Goal: Task Accomplishment & Management: Complete application form

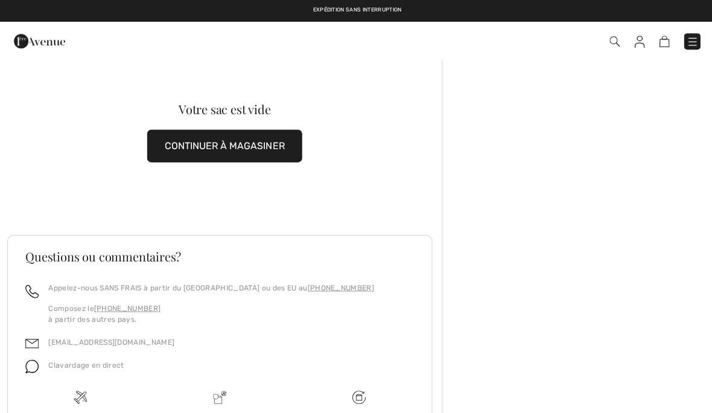
click at [54, 36] on img at bounding box center [39, 41] width 51 height 24
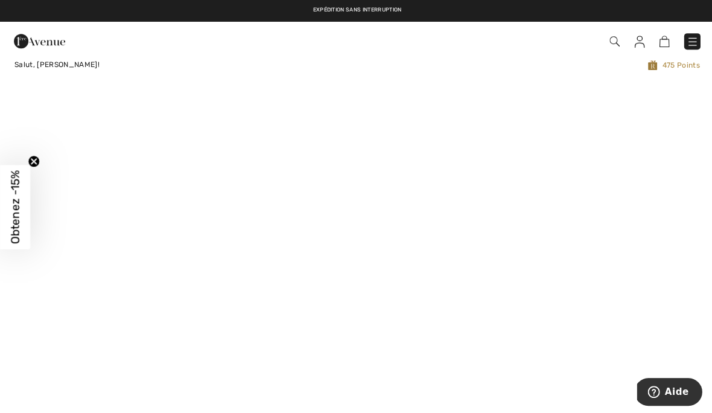
click at [695, 44] on img at bounding box center [690, 42] width 12 height 12
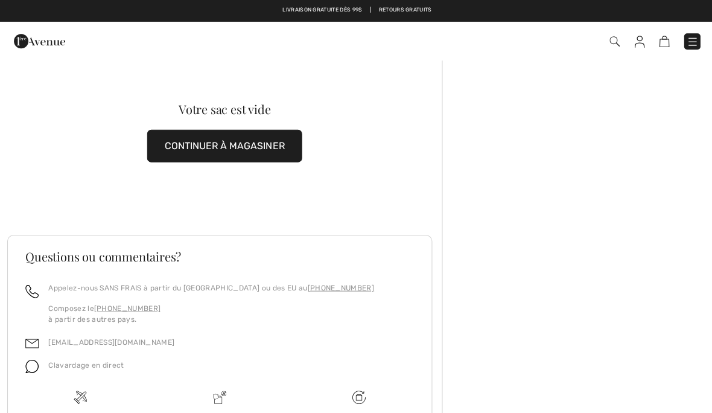
click at [630, 35] on span at bounding box center [503, 41] width 392 height 16
click at [666, 37] on img at bounding box center [662, 41] width 10 height 11
click at [39, 38] on img at bounding box center [39, 41] width 51 height 24
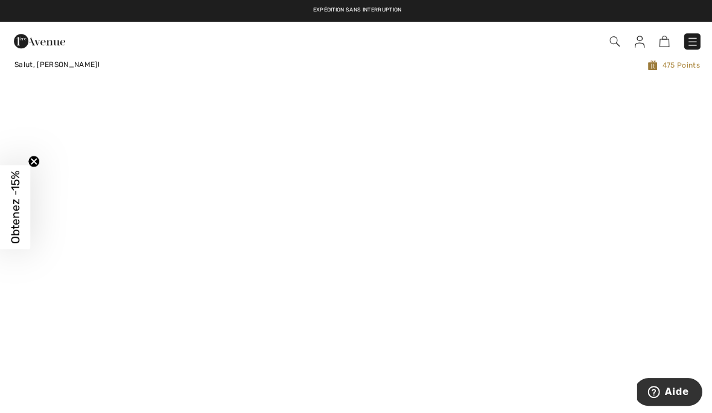
click at [636, 43] on img at bounding box center [638, 42] width 10 height 12
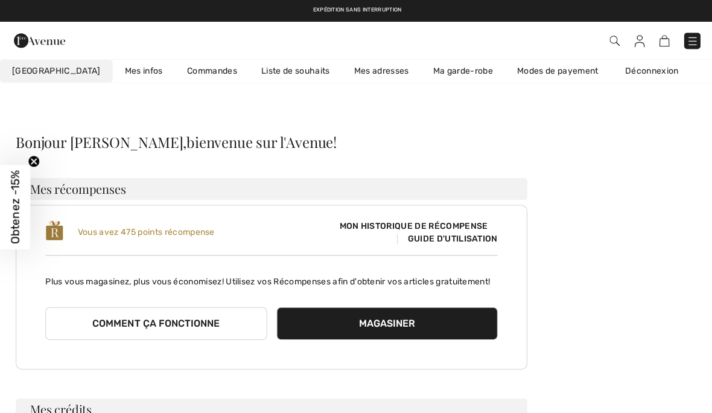
click at [179, 72] on link "Commandes" at bounding box center [211, 71] width 74 height 22
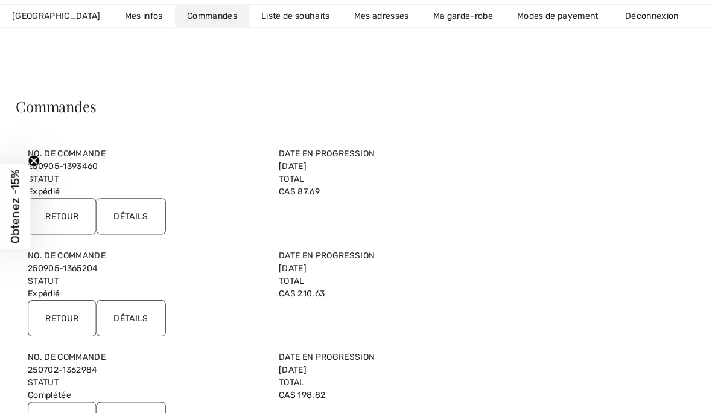
scroll to position [36, 0]
click at [56, 316] on input "Retour" at bounding box center [62, 317] width 68 height 36
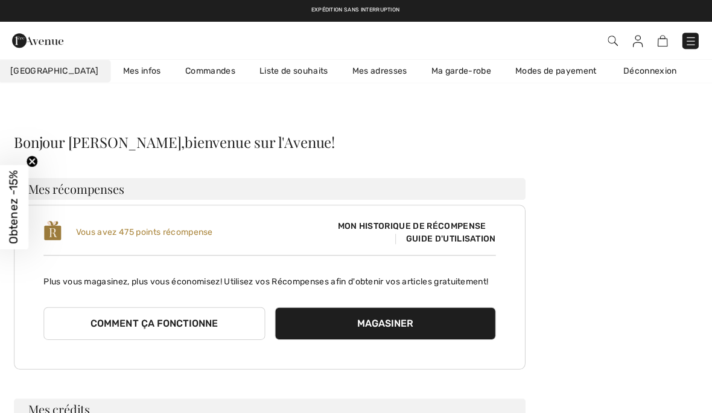
click at [182, 73] on link "Commandes" at bounding box center [211, 71] width 74 height 22
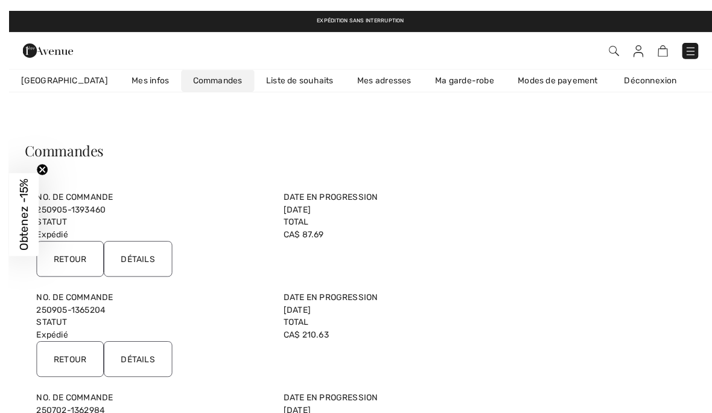
scroll to position [22, 0]
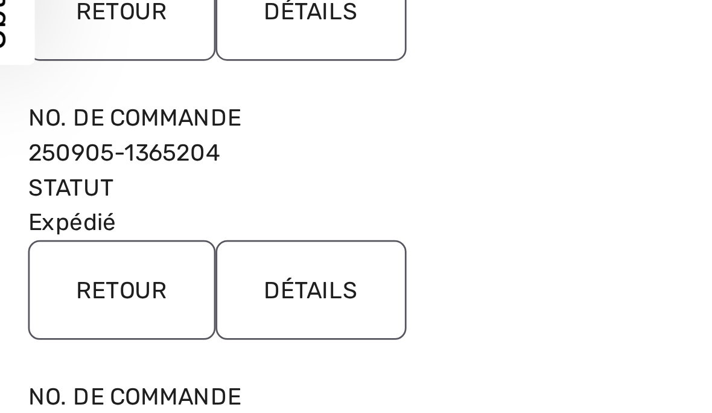
click at [41, 312] on input "Retour" at bounding box center [62, 330] width 68 height 36
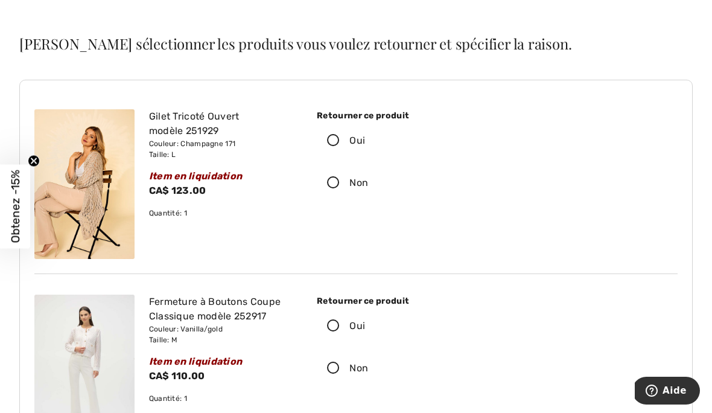
scroll to position [53, 0]
click at [330, 134] on icon at bounding box center [333, 140] width 32 height 13
click at [365, 134] on input "Oui" at bounding box center [369, 140] width 8 height 36
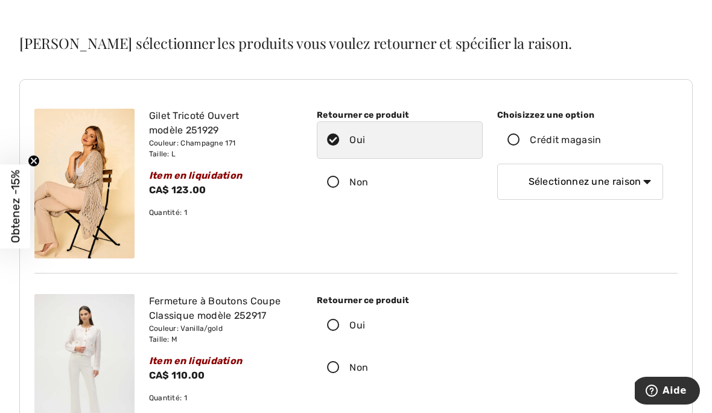
click at [328, 366] on icon at bounding box center [333, 368] width 32 height 13
click at [368, 366] on input "Non" at bounding box center [372, 367] width 8 height 36
radio input "true"
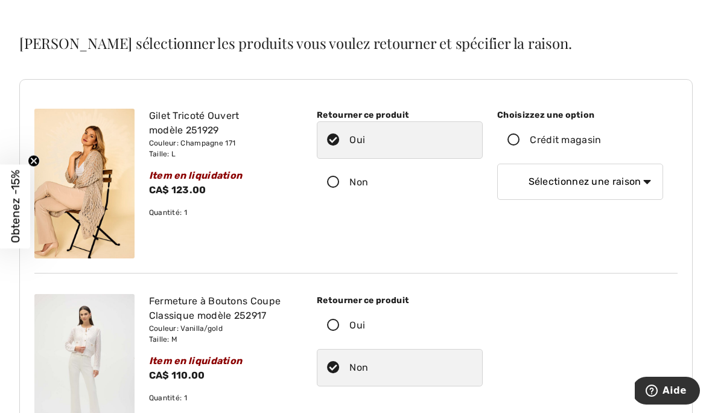
click at [660, 190] on select "Sélectionnez une raison Mauvaise taille/article reçu Ma commande est arrivée tr…" at bounding box center [580, 182] width 166 height 36
click at [514, 138] on icon at bounding box center [514, 140] width 32 height 13
click at [602, 138] on input "Crédit magasin" at bounding box center [606, 140] width 8 height 36
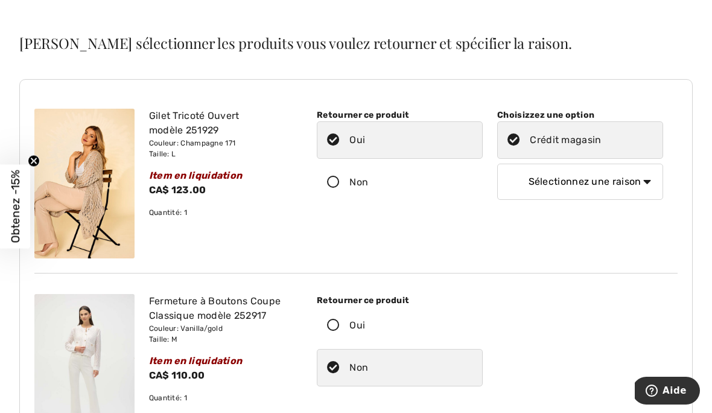
click at [515, 143] on icon at bounding box center [514, 140] width 32 height 13
click at [602, 143] on input "Crédit magasin" at bounding box center [606, 140] width 8 height 36
click at [630, 172] on select "Sélectionnez une raison Mauvaise taille/article reçu Ma commande est arrivée tr…" at bounding box center [580, 182] width 166 height 36
select select "4"
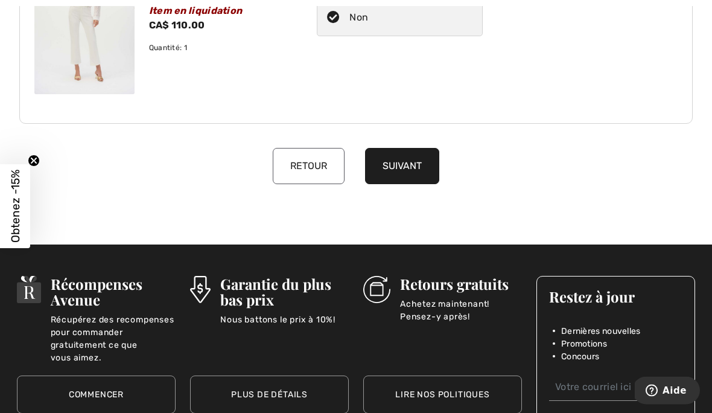
scroll to position [403, 0]
click at [416, 167] on button "Suivant" at bounding box center [402, 166] width 74 height 36
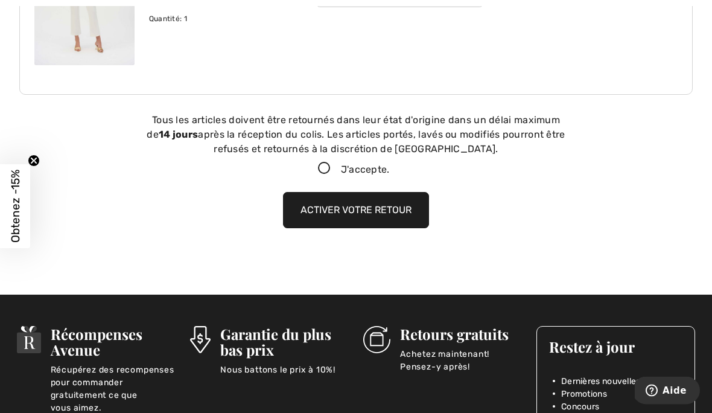
scroll to position [471, 0]
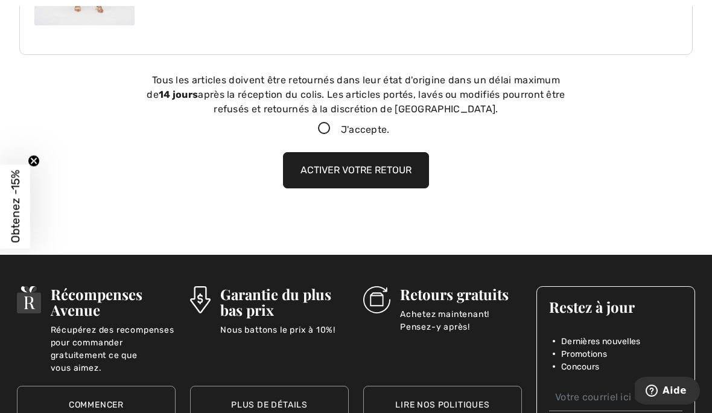
click at [318, 132] on icon at bounding box center [324, 129] width 32 height 13
click at [390, 132] on input "J'accepte." at bounding box center [394, 129] width 8 height 8
checkbox input "true"
click at [347, 174] on button "Activer votre retour" at bounding box center [356, 170] width 146 height 36
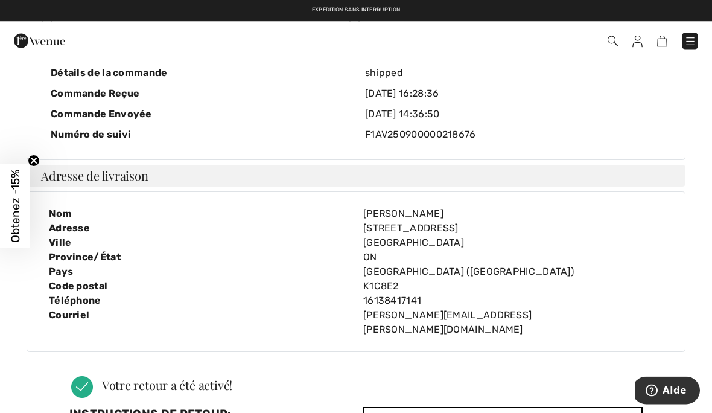
scroll to position [0, 0]
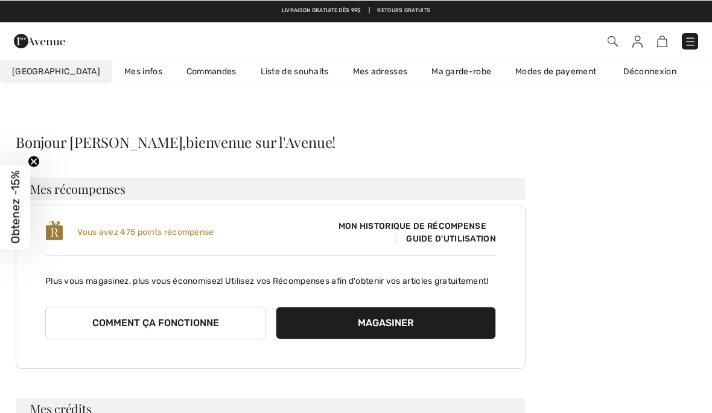
click at [633, 41] on img at bounding box center [638, 41] width 10 height 12
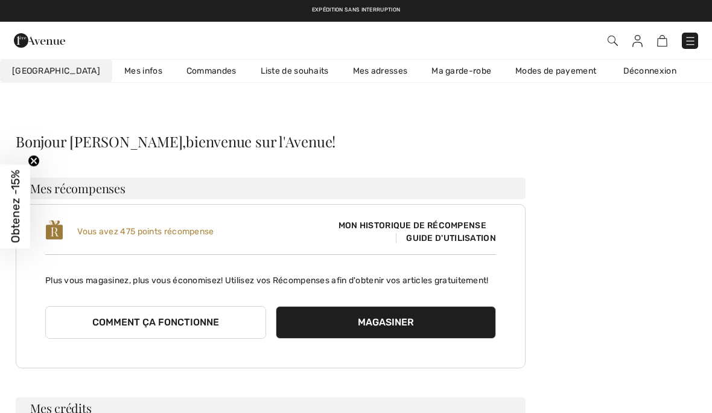
click at [112, 74] on link "Mes infos" at bounding box center [143, 71] width 62 height 22
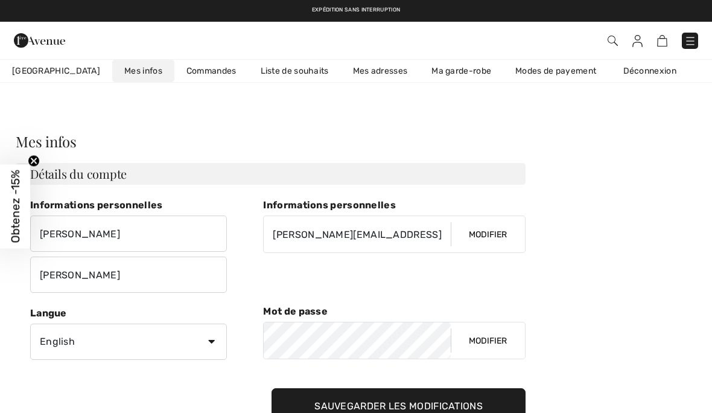
click at [177, 77] on link "Commandes" at bounding box center [211, 71] width 74 height 22
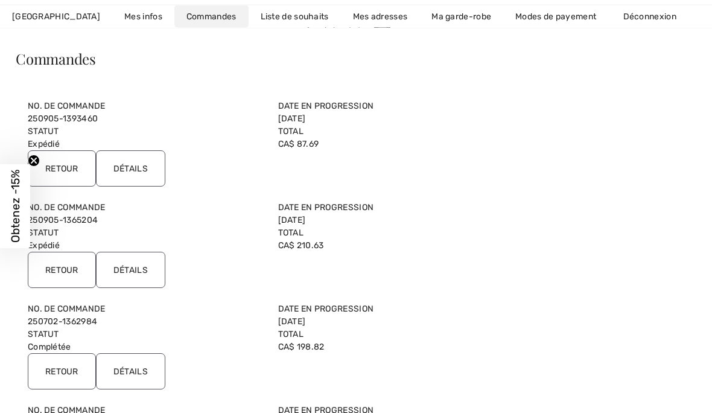
scroll to position [83, 0]
click at [142, 270] on input "Détails" at bounding box center [130, 270] width 69 height 36
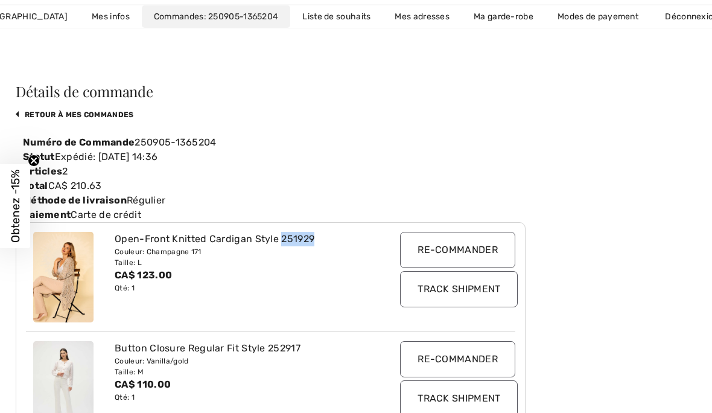
scroll to position [0, 0]
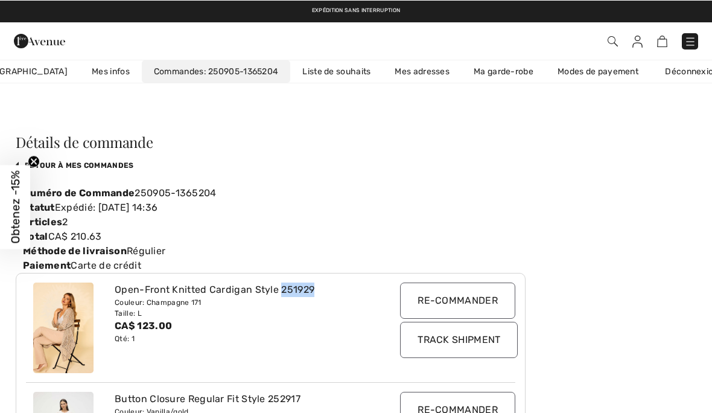
click at [609, 43] on img at bounding box center [613, 41] width 10 height 10
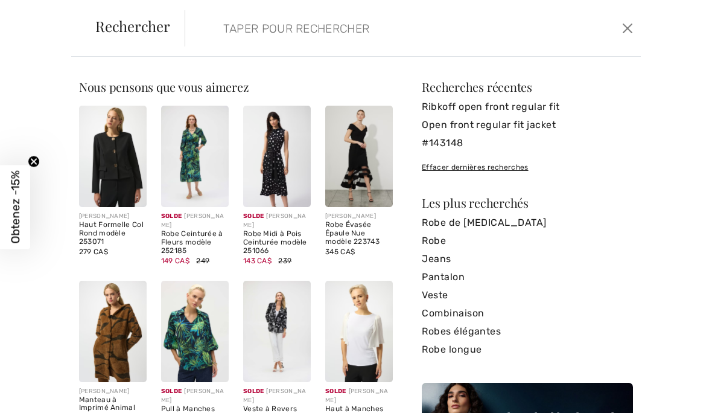
click at [222, 24] on input "search" at bounding box center [366, 28] width 304 height 36
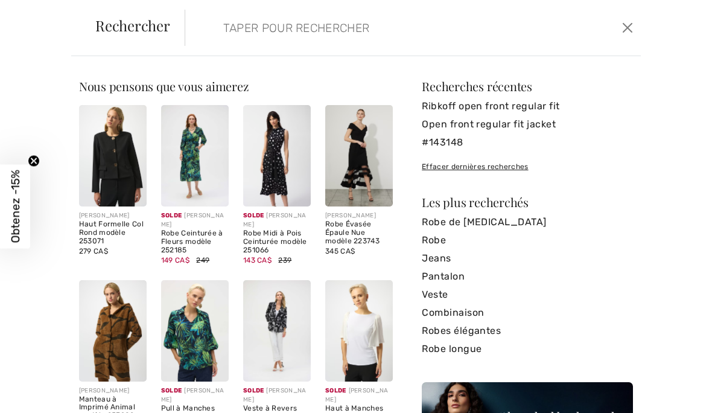
click at [228, 28] on input "search" at bounding box center [366, 28] width 304 height 36
paste input "251929"
type input "251929"
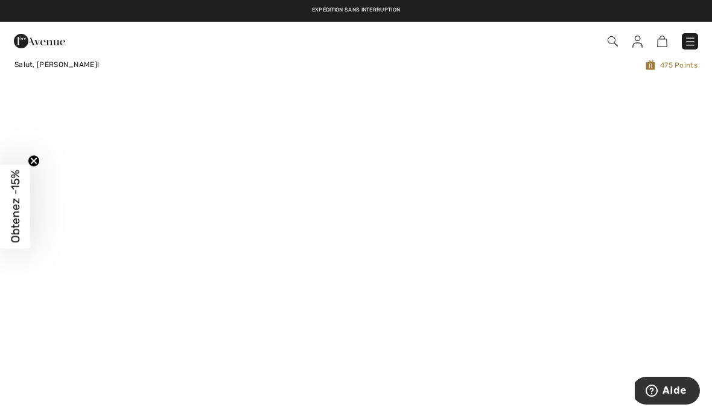
click at [39, 44] on img at bounding box center [39, 41] width 51 height 24
click at [639, 37] on img at bounding box center [638, 42] width 10 height 12
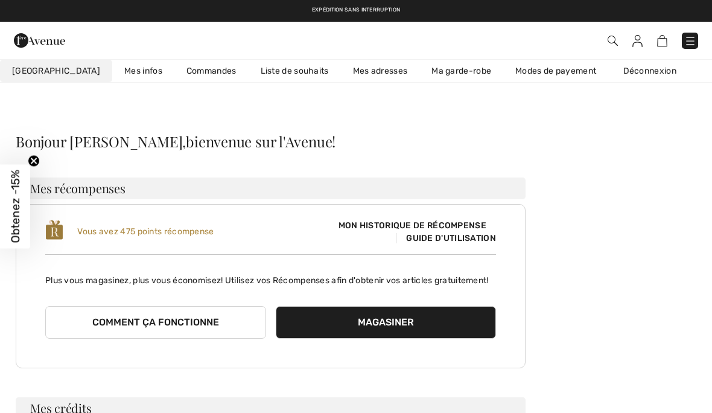
click at [181, 75] on link "Commandes" at bounding box center [211, 71] width 74 height 22
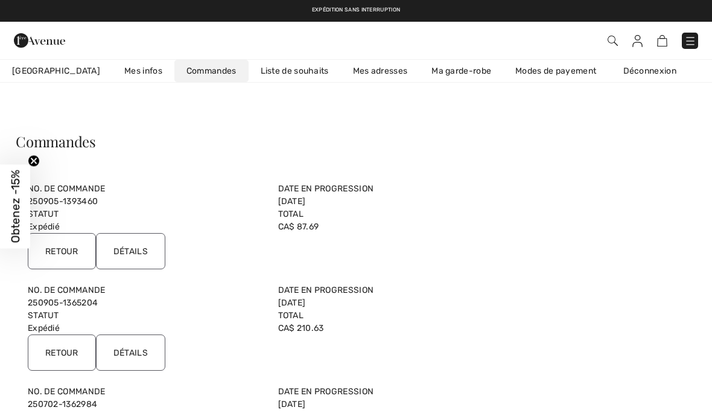
click at [626, 45] on span at bounding box center [503, 41] width 392 height 16
click at [634, 41] on img at bounding box center [638, 41] width 10 height 12
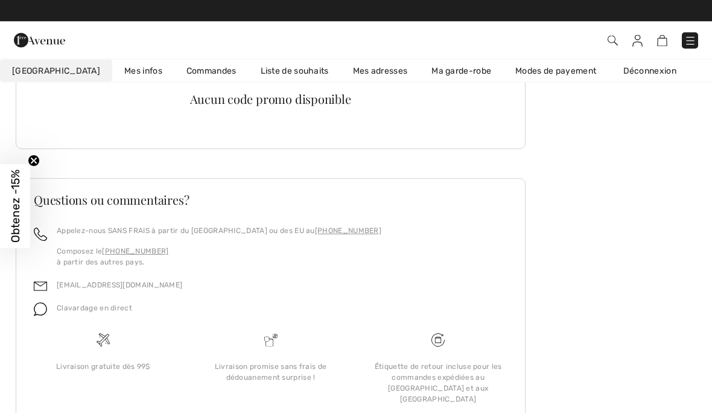
scroll to position [360, 0]
click at [114, 71] on link "Mes infos" at bounding box center [143, 71] width 62 height 22
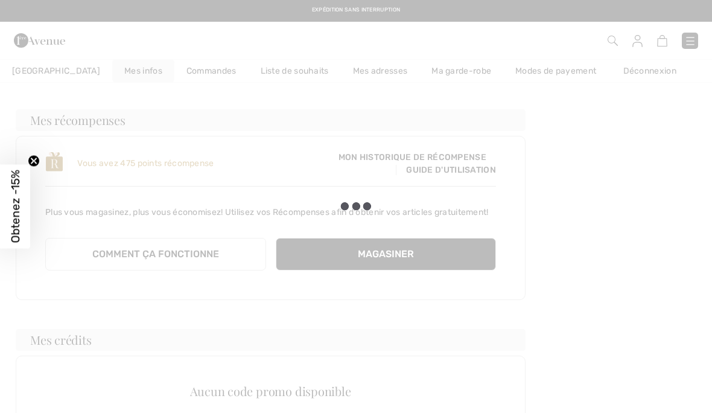
scroll to position [0, 0]
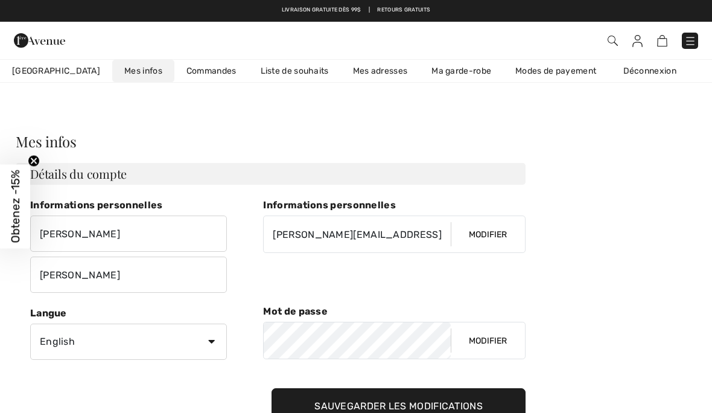
click at [172, 57] on div "Commander [PERSON_NAME]! 475 Points" at bounding box center [356, 40] width 712 height 37
click at [183, 72] on link "Commandes" at bounding box center [211, 71] width 74 height 22
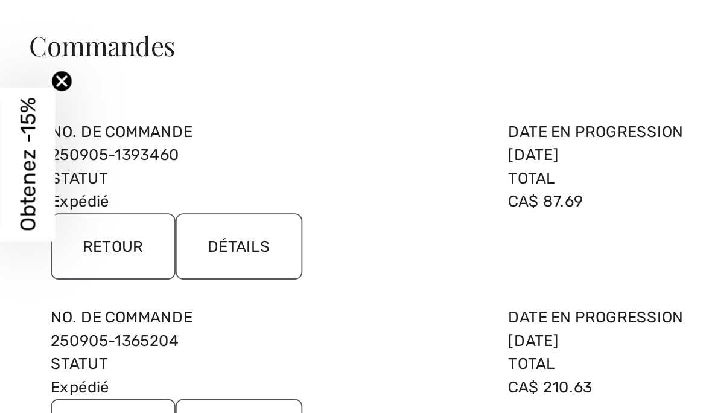
click at [125, 334] on input "Détails" at bounding box center [130, 352] width 69 height 36
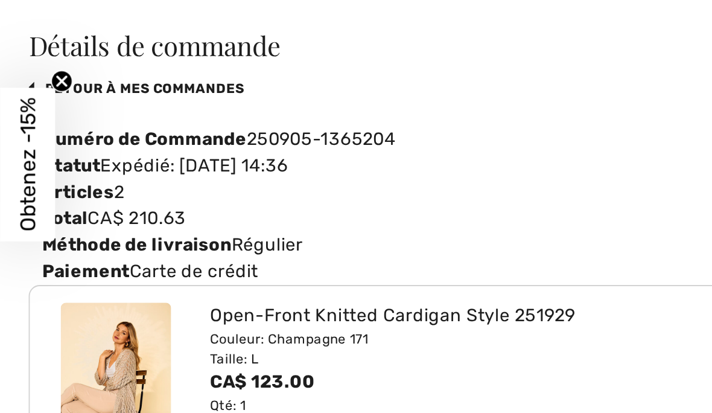
scroll to position [0, 33]
